Goal: Information Seeking & Learning: Learn about a topic

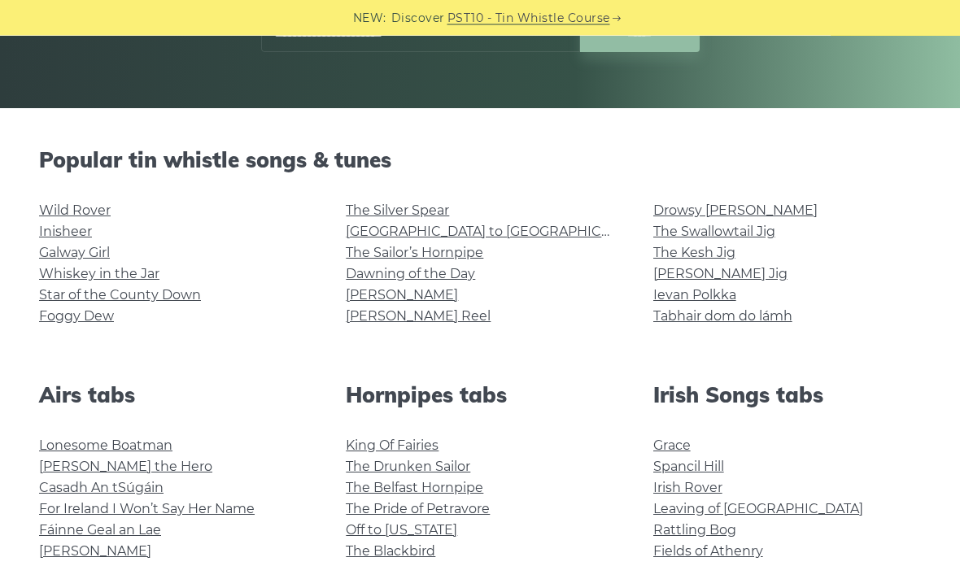
click at [57, 212] on link "Wild Rover" at bounding box center [75, 210] width 72 height 15
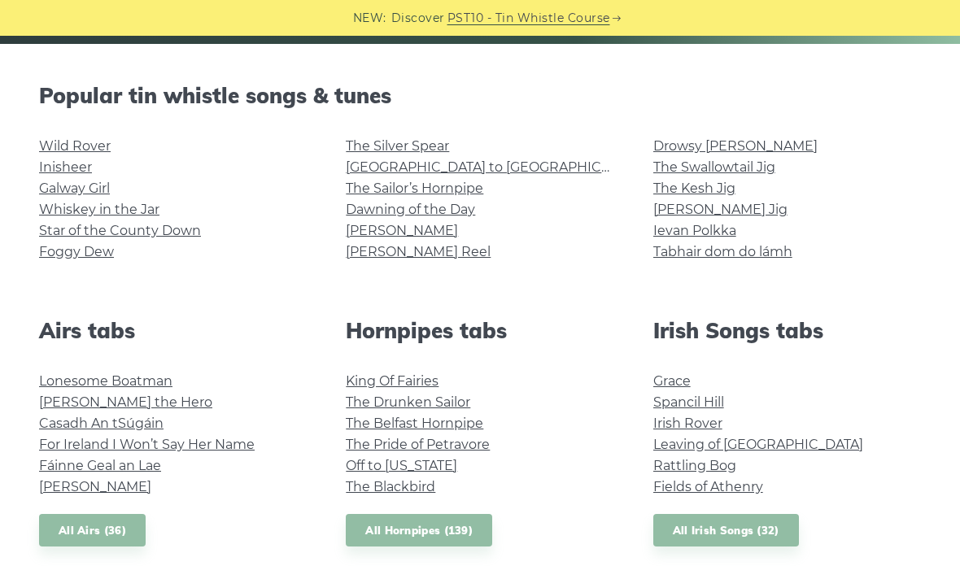
click at [421, 175] on link "[GEOGRAPHIC_DATA] to [GEOGRAPHIC_DATA]" at bounding box center [496, 166] width 300 height 15
click at [392, 191] on link "The Sailor’s Hornpipe" at bounding box center [415, 188] width 138 height 15
click at [677, 169] on link "The Swallowtail Jig" at bounding box center [714, 166] width 122 height 15
click at [727, 205] on link "[PERSON_NAME] Jig" at bounding box center [720, 209] width 134 height 15
click at [63, 254] on link "Foggy Dew" at bounding box center [76, 251] width 75 height 15
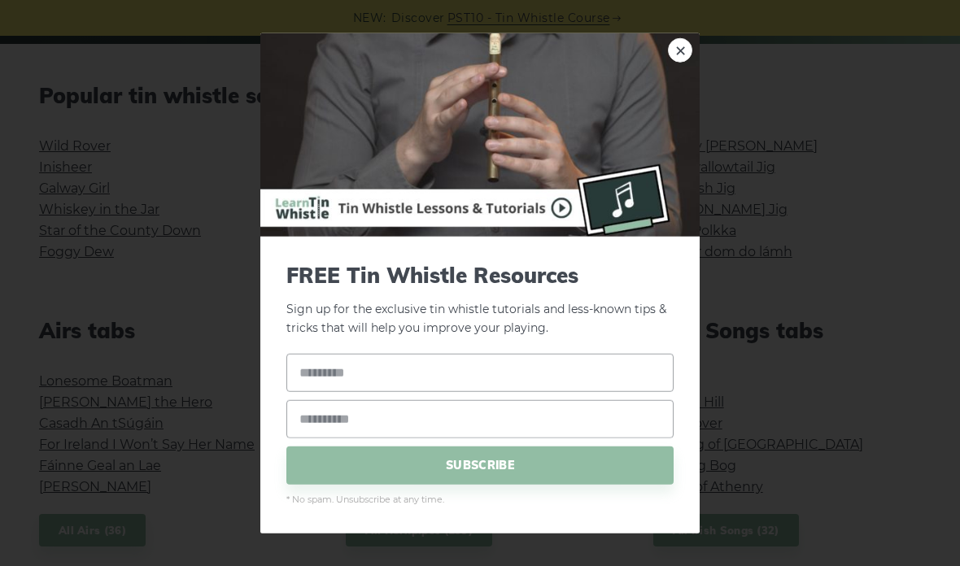
click at [679, 55] on link "×" at bounding box center [680, 50] width 24 height 24
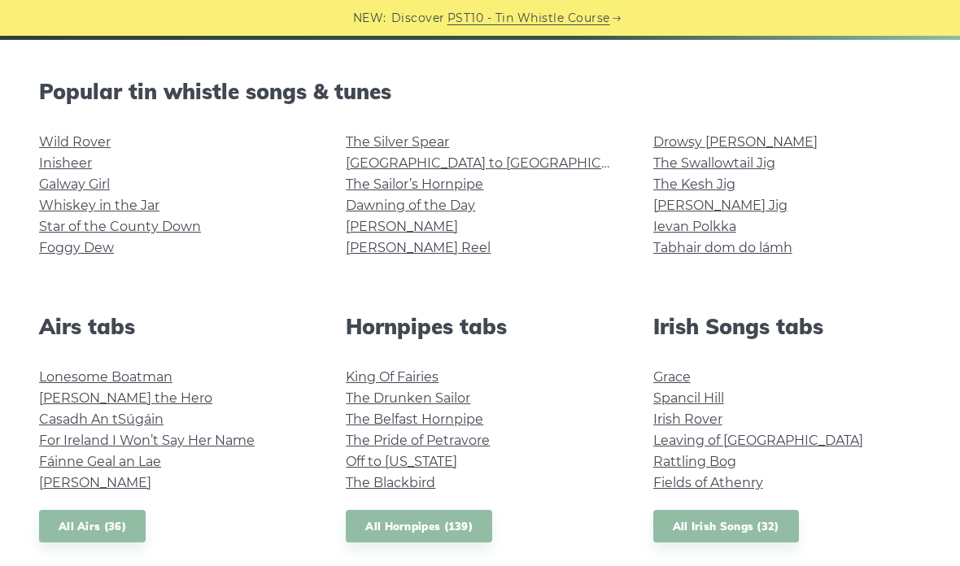
scroll to position [387, 0]
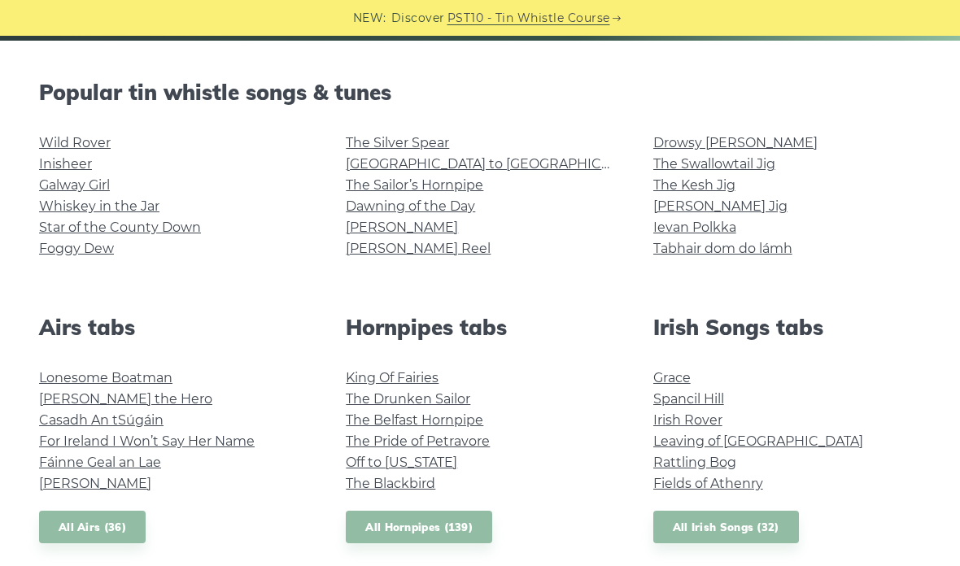
click at [683, 468] on link "Rattling Bog" at bounding box center [694, 462] width 83 height 15
click at [55, 209] on link "Whiskey in the Jar" at bounding box center [99, 206] width 120 height 15
click at [46, 142] on link "Wild Rover" at bounding box center [75, 142] width 72 height 15
click at [365, 144] on link "The Silver Spear" at bounding box center [397, 142] width 103 height 15
click at [53, 191] on link "Galway Girl" at bounding box center [74, 184] width 71 height 15
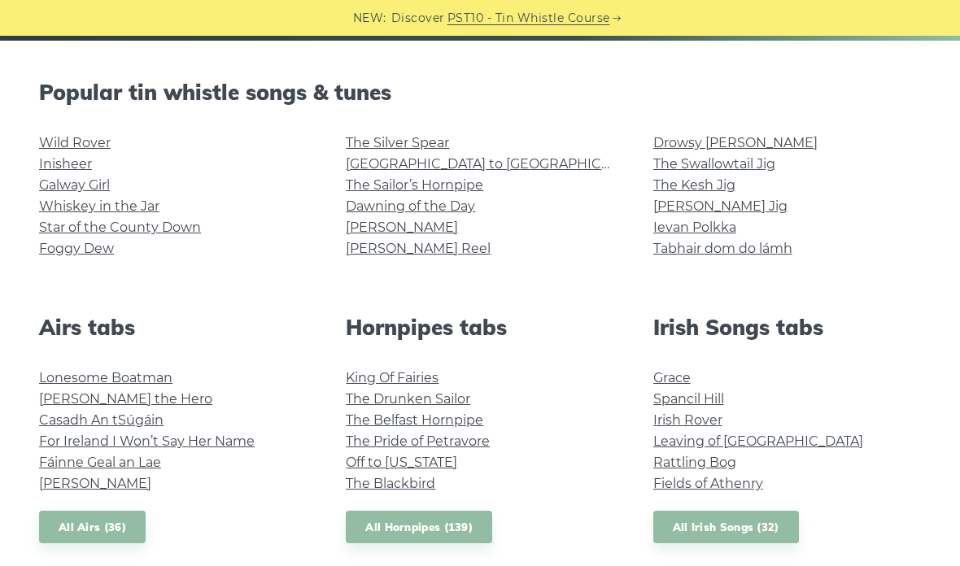
click at [58, 225] on link "Star of the County Down" at bounding box center [120, 227] width 162 height 15
click at [372, 168] on link "[GEOGRAPHIC_DATA] to [GEOGRAPHIC_DATA]" at bounding box center [496, 163] width 300 height 15
click at [367, 230] on link "[PERSON_NAME]" at bounding box center [402, 227] width 112 height 15
click at [674, 182] on link "The Kesh Jig" at bounding box center [694, 184] width 82 height 15
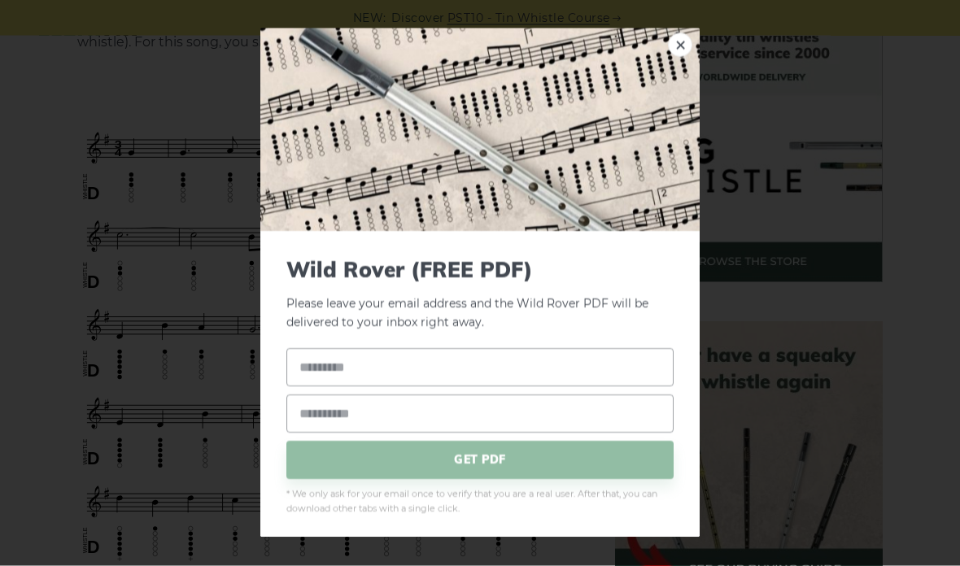
scroll to position [452, 0]
click at [684, 58] on link "×" at bounding box center [680, 45] width 24 height 24
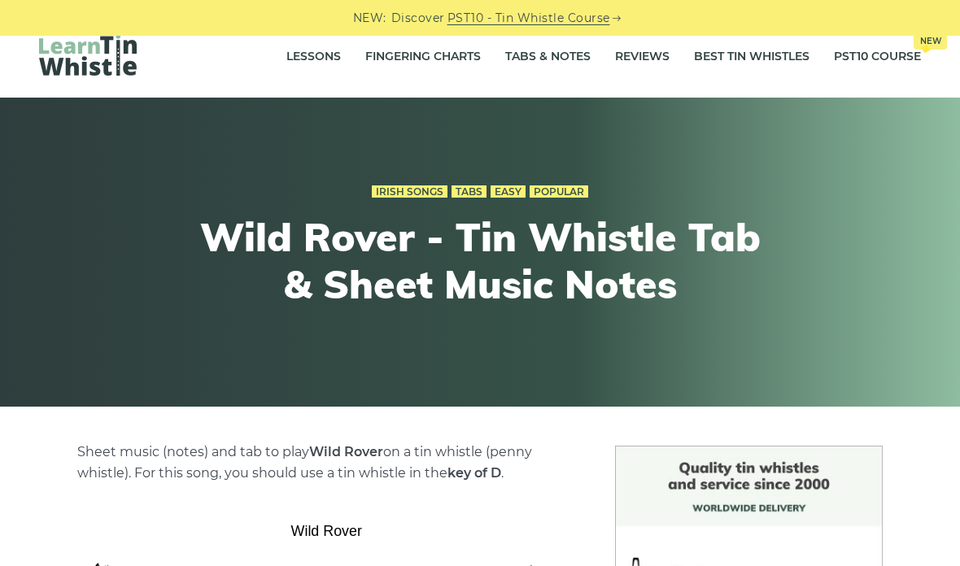
scroll to position [0, 0]
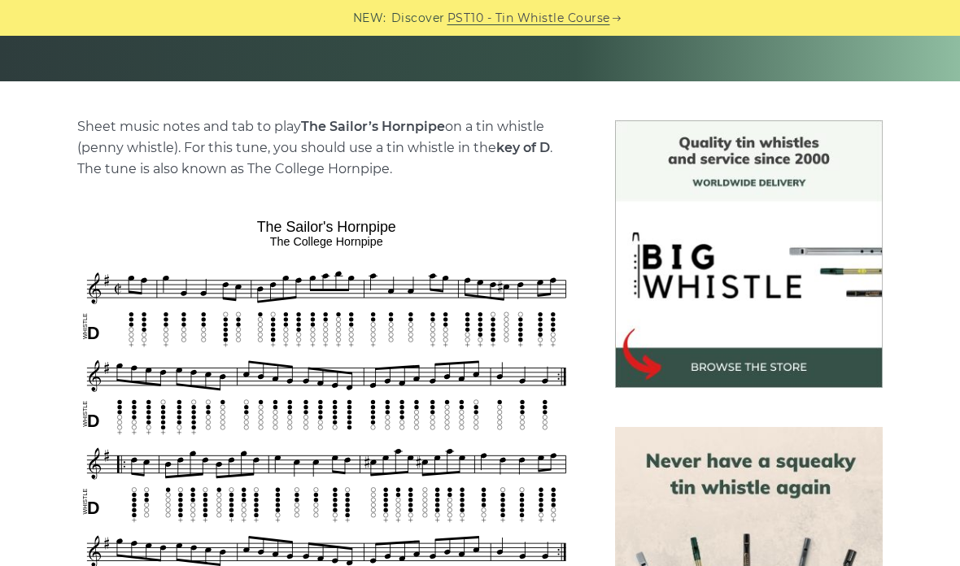
scroll to position [322, 0]
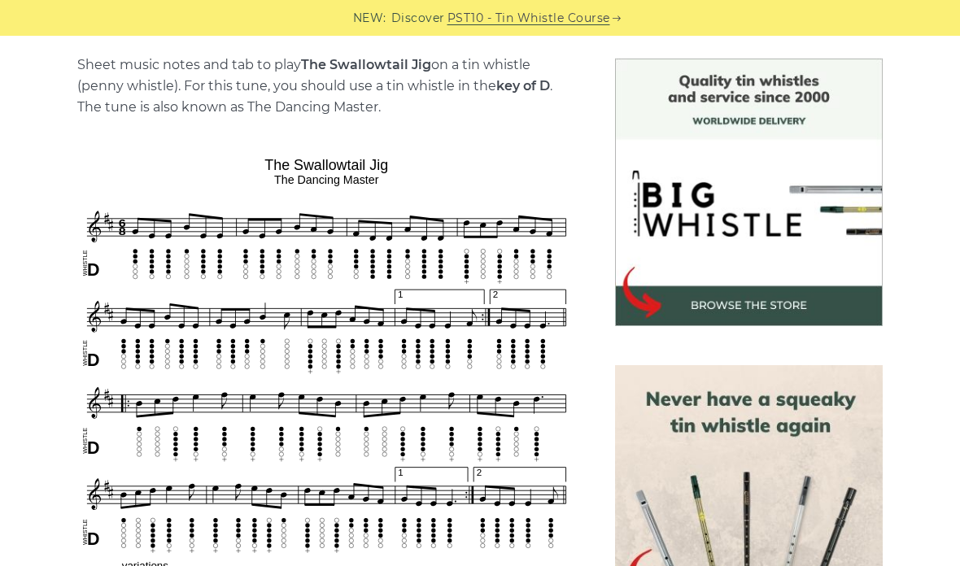
scroll to position [457, 0]
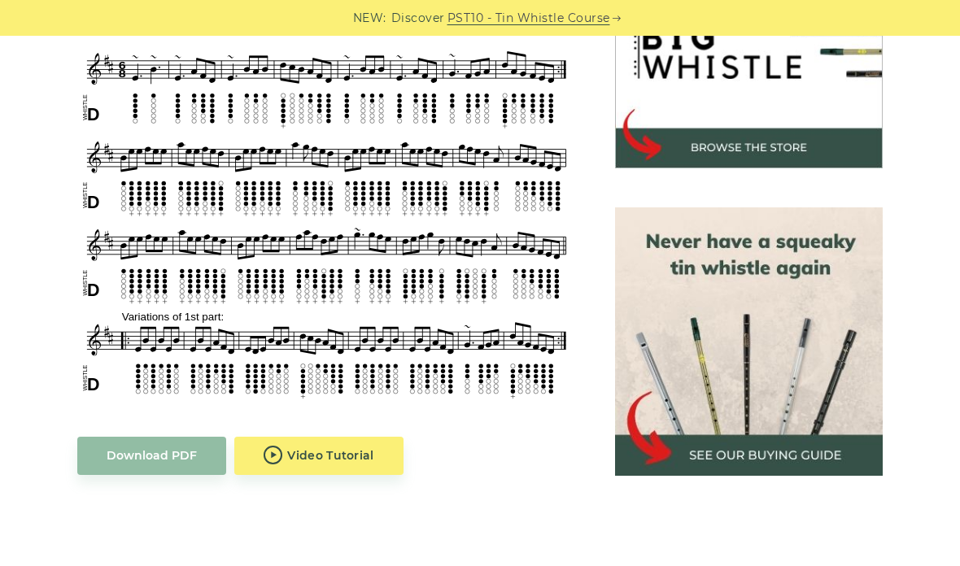
scroll to position [586, 0]
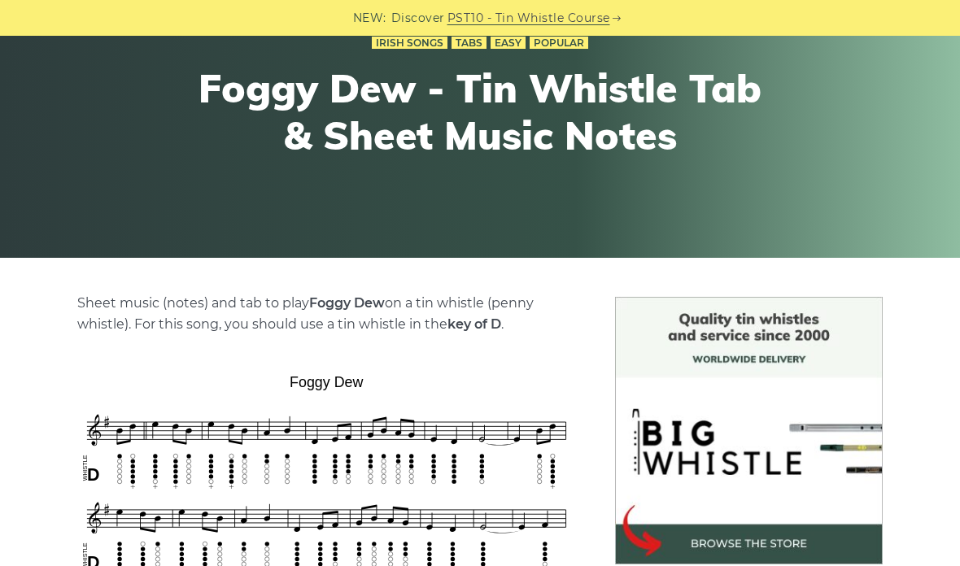
scroll to position [150, 0]
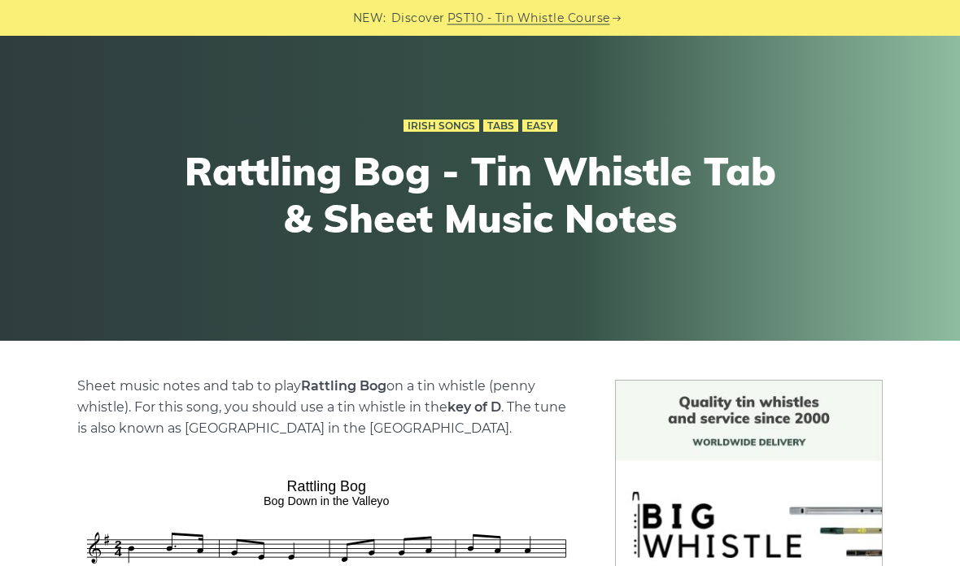
scroll to position [58, 0]
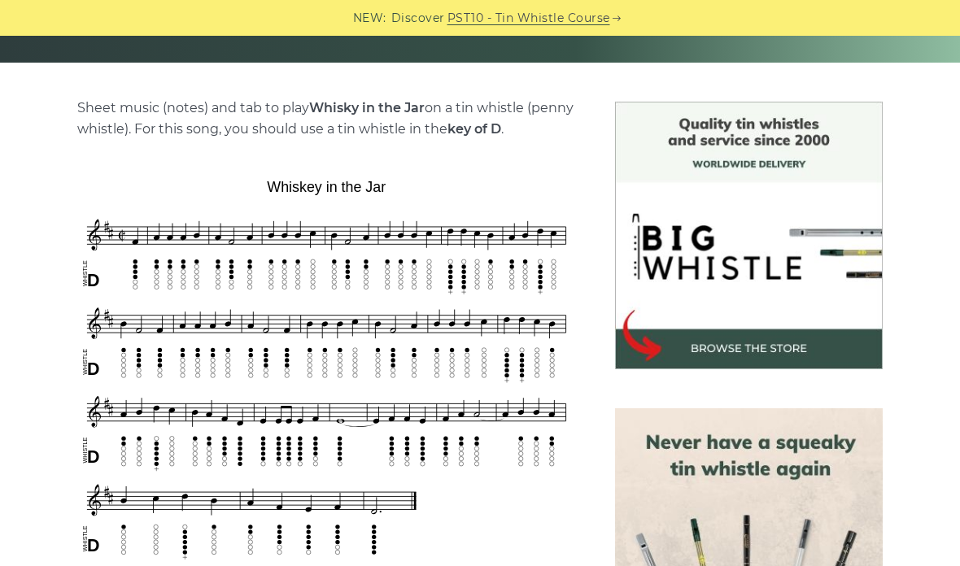
scroll to position [431, 0]
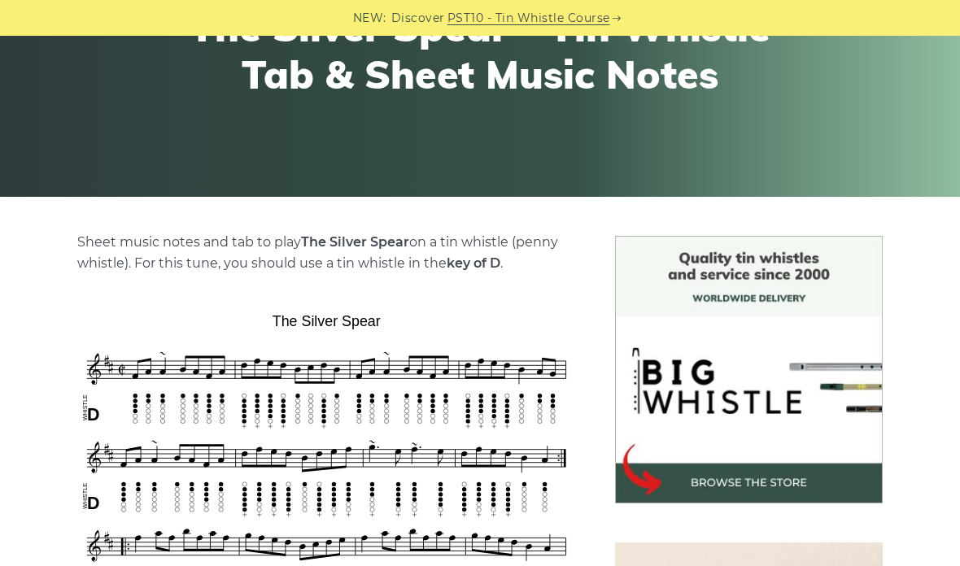
scroll to position [185, 0]
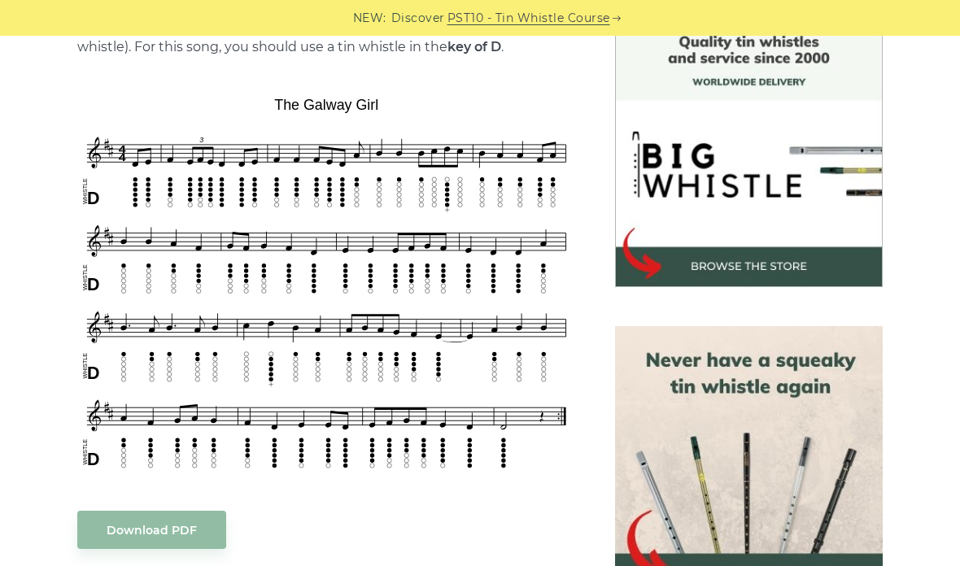
scroll to position [427, 0]
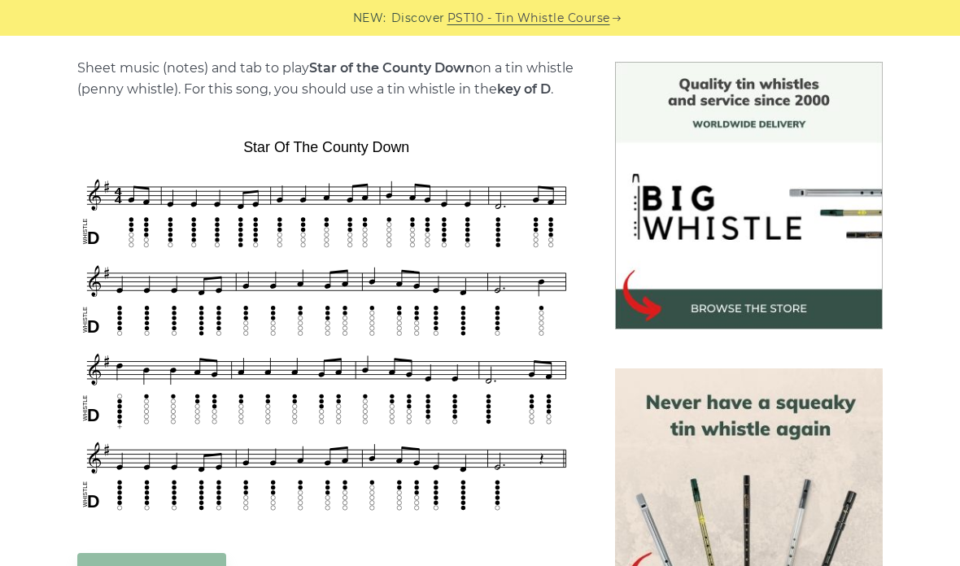
scroll to position [404, 0]
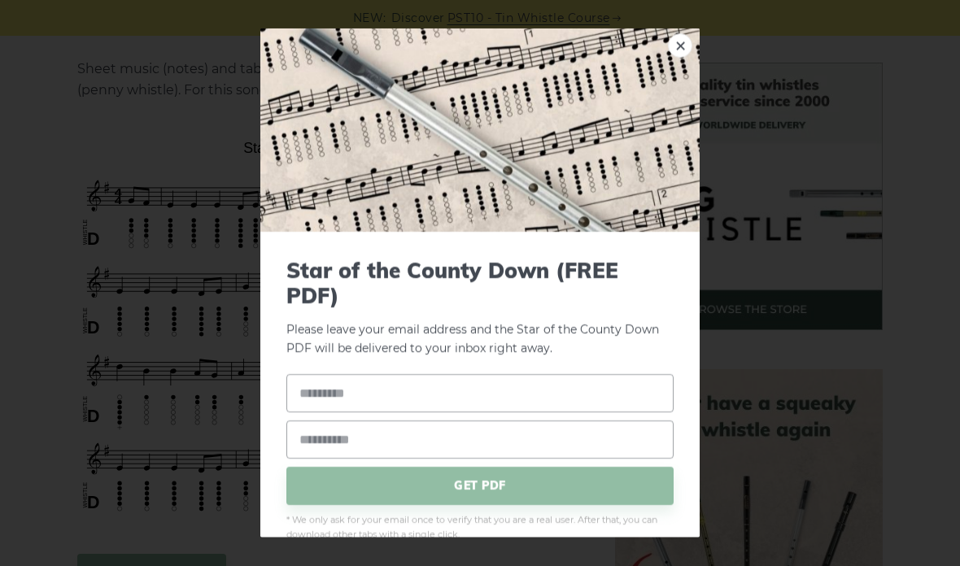
click at [684, 58] on link "×" at bounding box center [680, 45] width 24 height 24
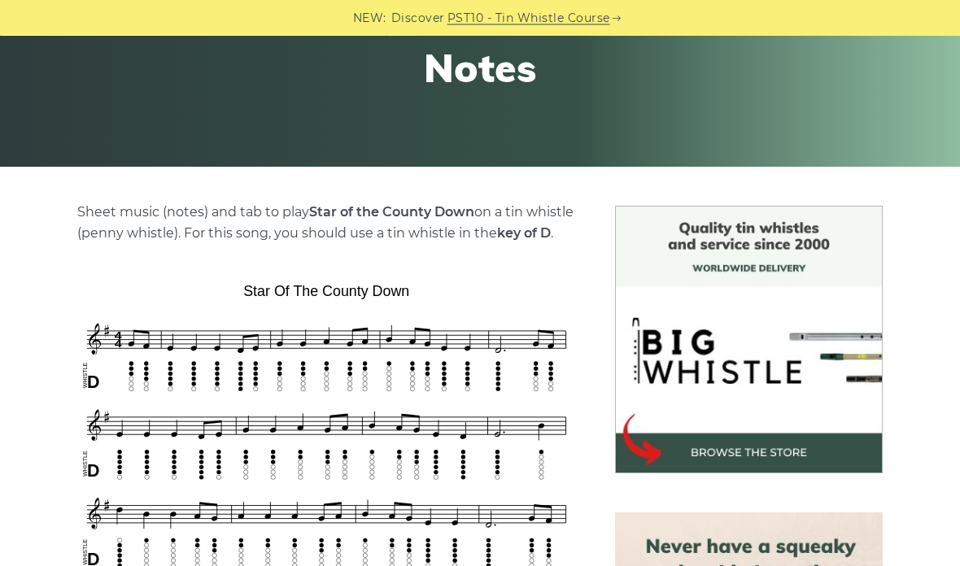
scroll to position [212, 0]
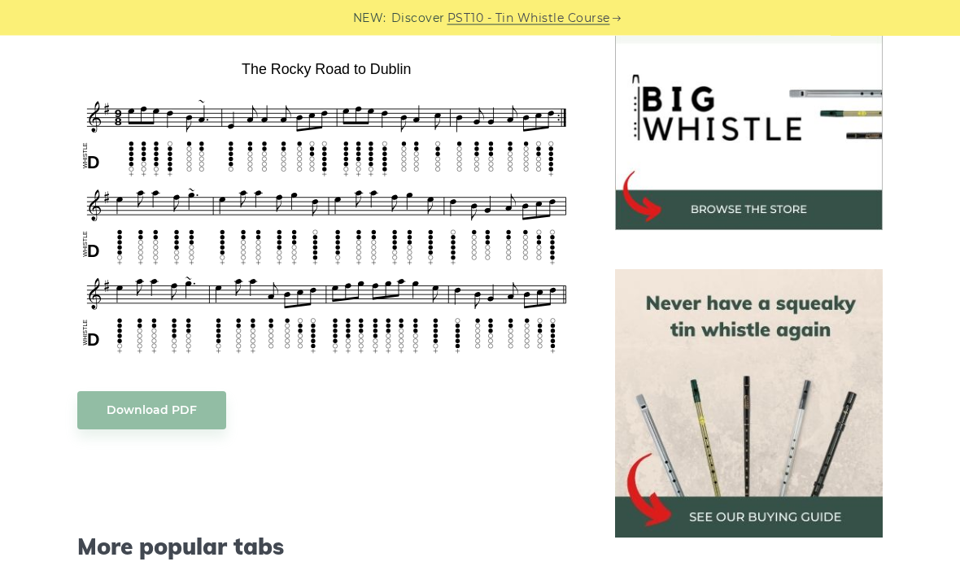
scroll to position [533, 0]
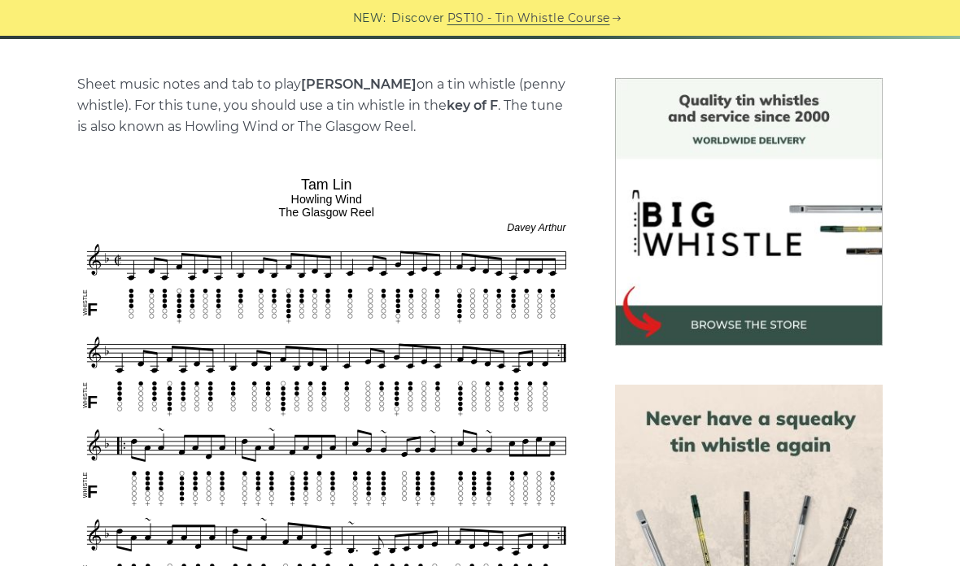
scroll to position [368, 0]
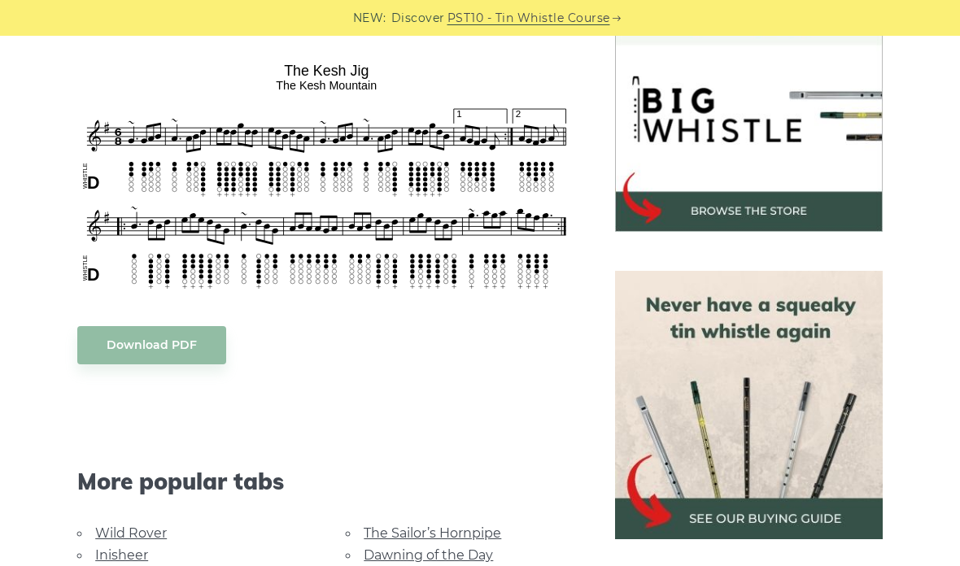
scroll to position [501, 0]
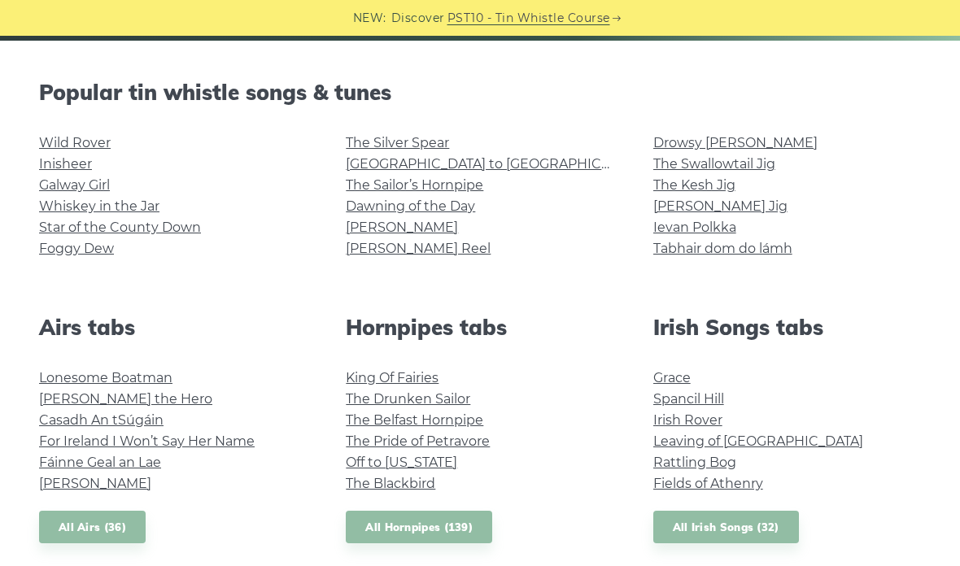
click at [425, 375] on link "King Of Fairies" at bounding box center [392, 377] width 93 height 15
click at [462, 395] on link "The Drunken Sailor" at bounding box center [408, 398] width 125 height 15
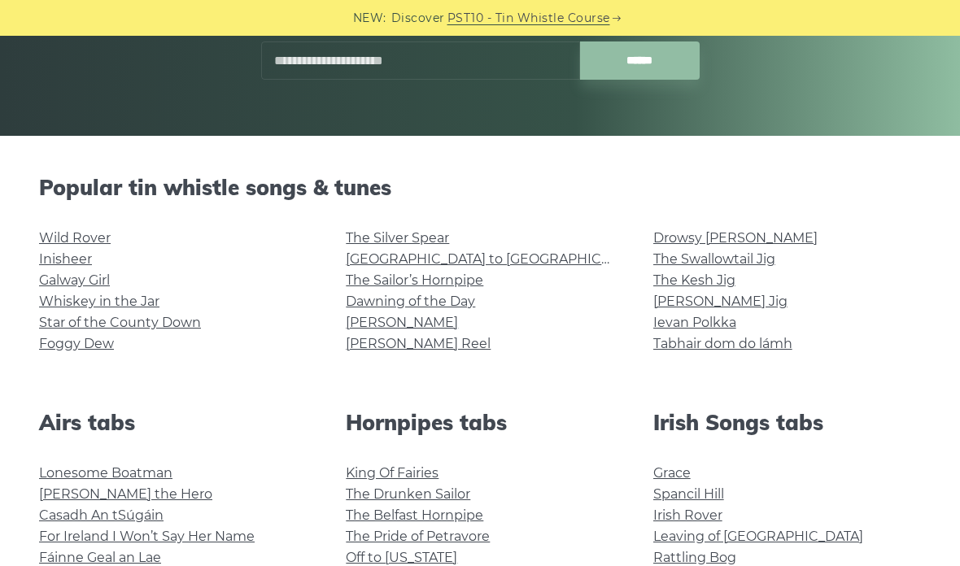
scroll to position [378, 0]
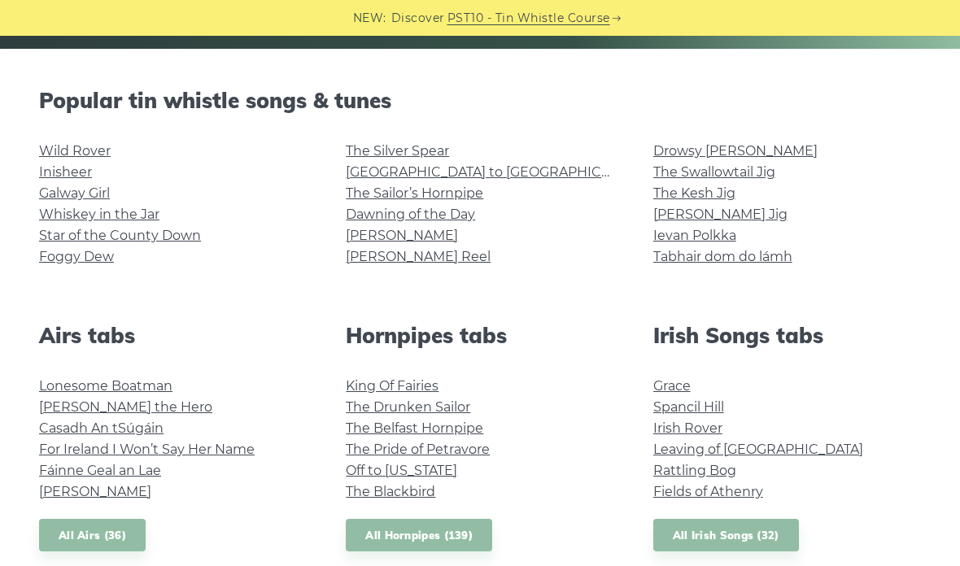
click at [767, 257] on link "Tabhair dom do lámh" at bounding box center [722, 256] width 139 height 15
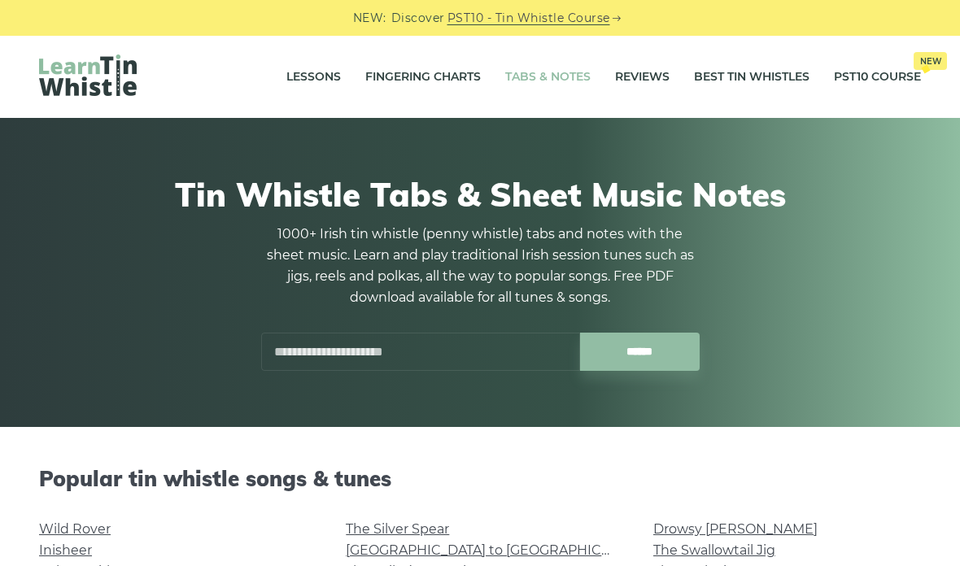
scroll to position [444, 0]
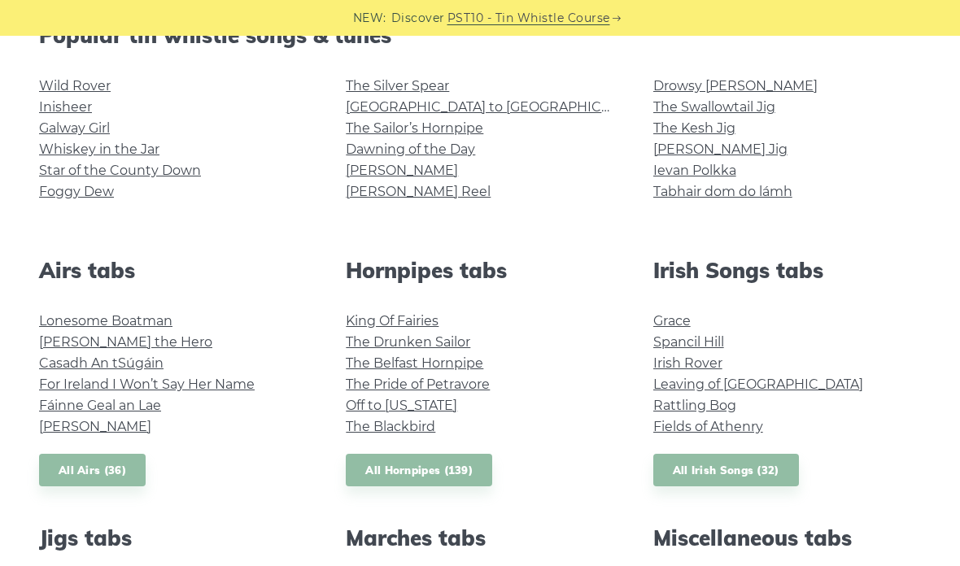
click at [715, 172] on link "Ievan Polkka" at bounding box center [694, 170] width 83 height 15
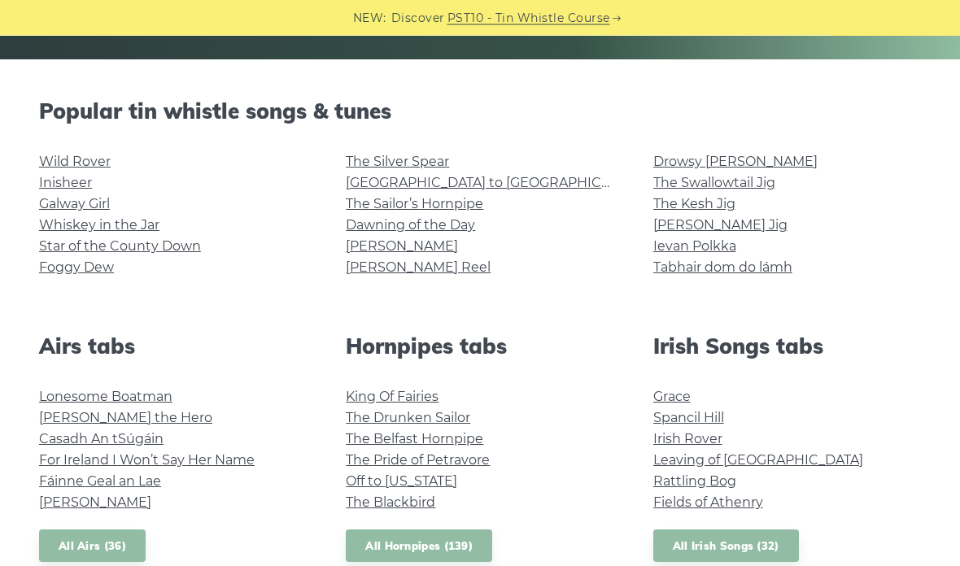
scroll to position [369, 0]
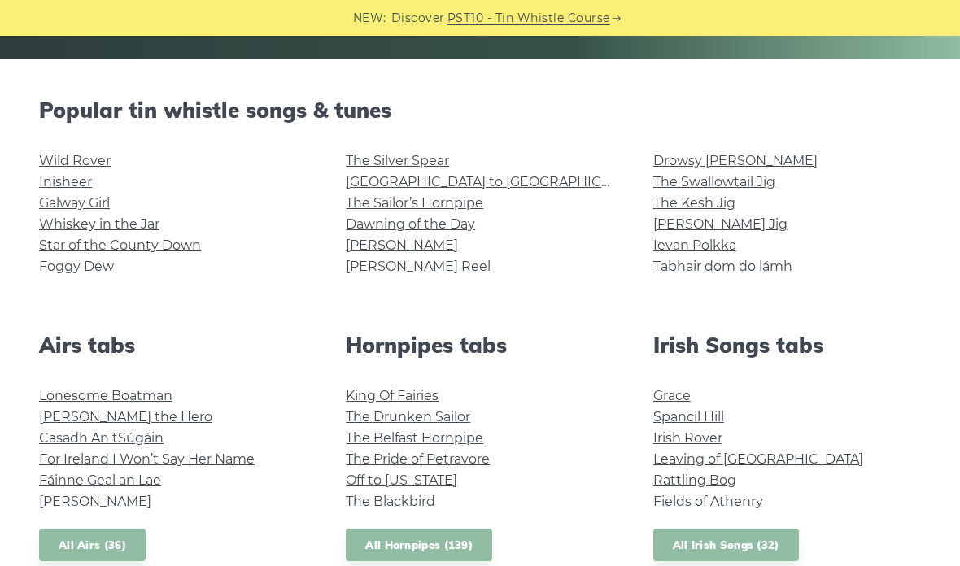
click at [424, 264] on link "[PERSON_NAME] Reel" at bounding box center [418, 266] width 145 height 15
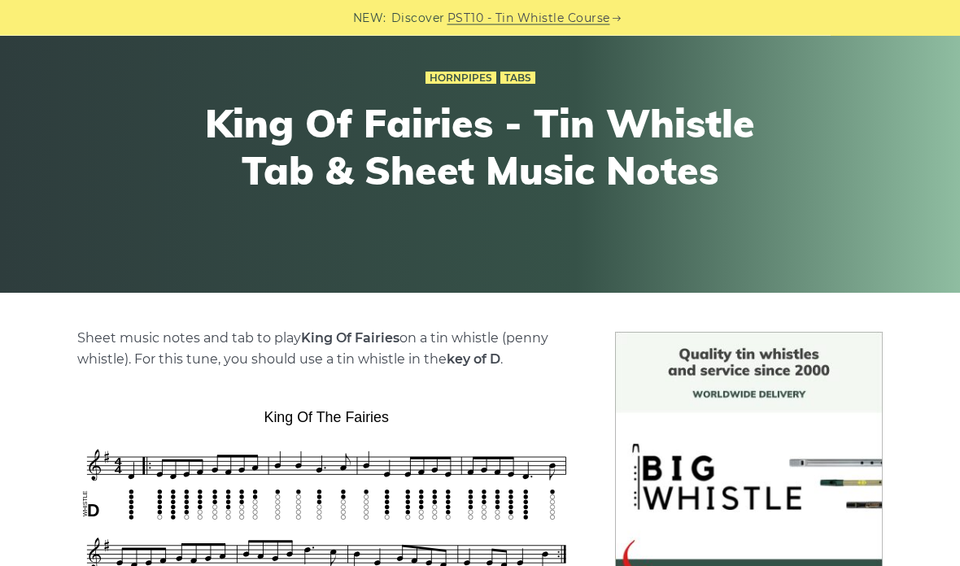
scroll to position [120, 0]
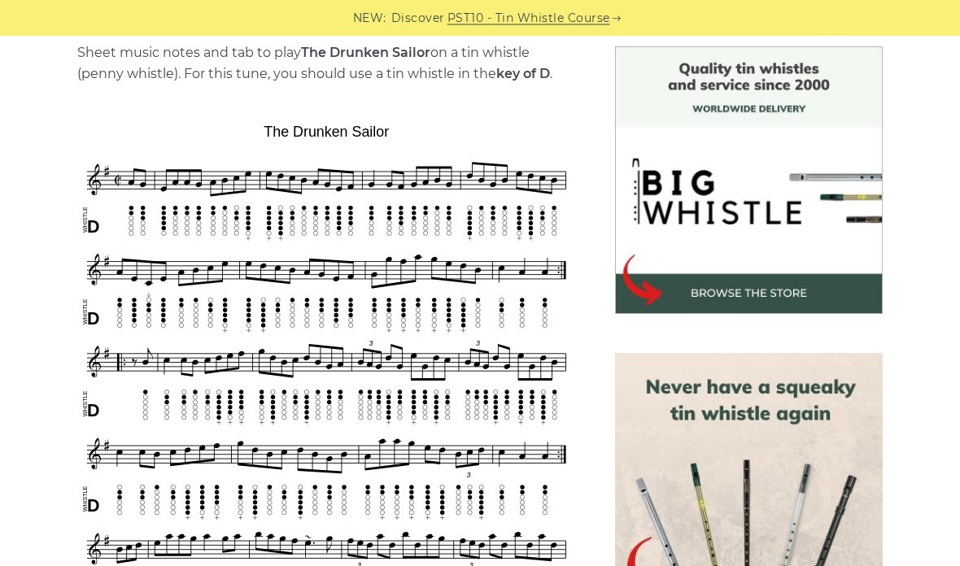
scroll to position [472, 0]
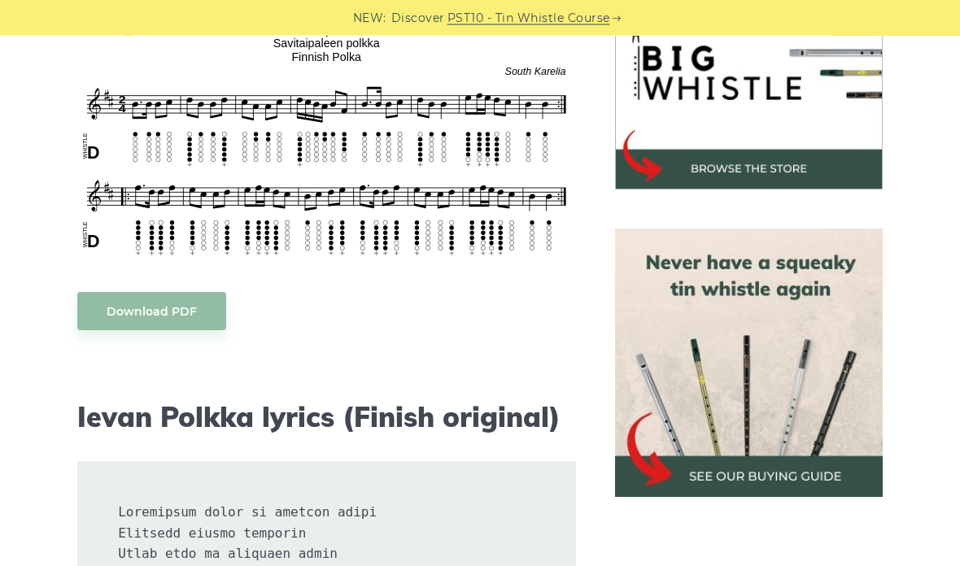
scroll to position [525, 0]
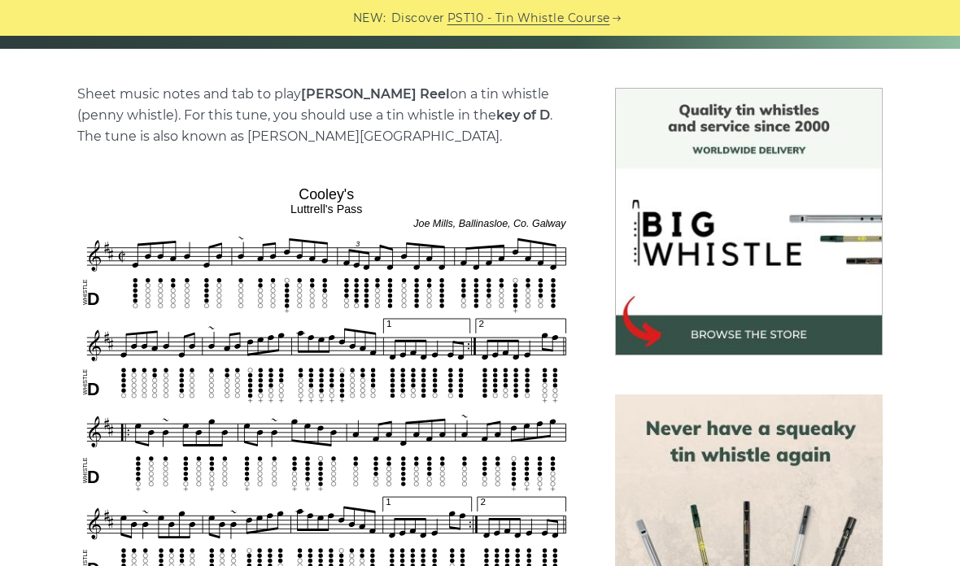
scroll to position [387, 0]
